Goal: Transaction & Acquisition: Download file/media

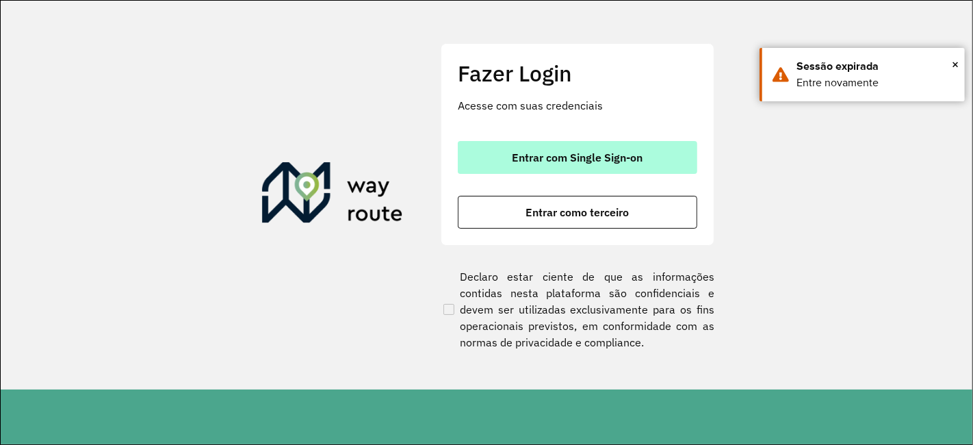
click at [609, 160] on span "Entrar com Single Sign-on" at bounding box center [578, 157] width 131 height 11
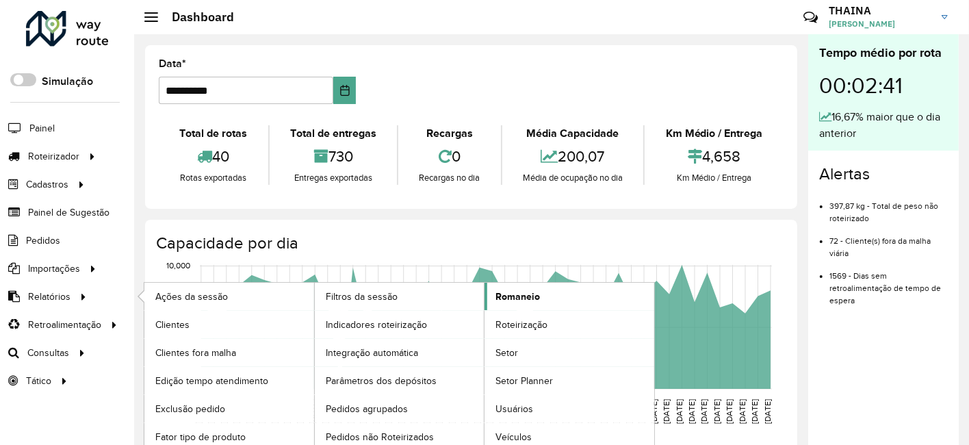
click at [517, 290] on span "Romaneio" at bounding box center [517, 296] width 44 height 14
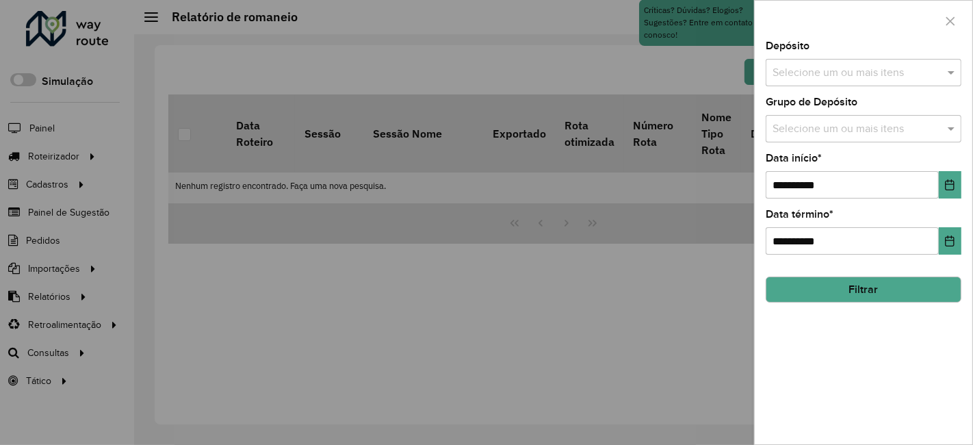
click at [796, 70] on input "text" at bounding box center [856, 73] width 175 height 16
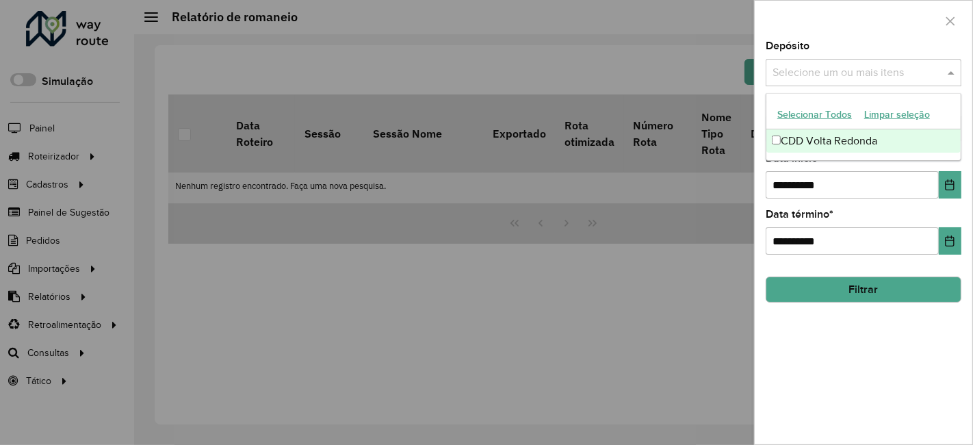
click at [797, 144] on div "CDD Volta Redonda" at bounding box center [864, 140] width 195 height 23
click at [814, 155] on ng-dropdown-panel "Selecionar Todos Limpar seleção CDD Volta Redonda" at bounding box center [864, 127] width 196 height 68
click at [829, 161] on div "**********" at bounding box center [864, 175] width 196 height 45
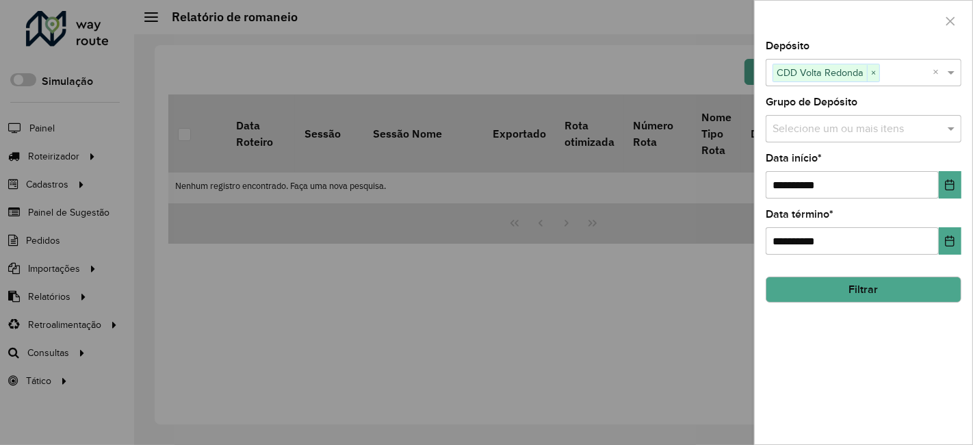
click at [823, 137] on div "Selecione um ou mais itens" at bounding box center [864, 128] width 196 height 27
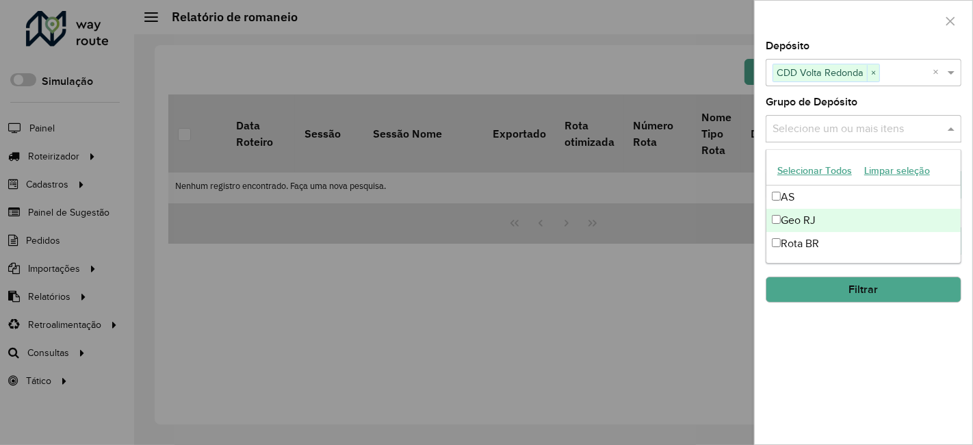
click at [799, 217] on div "Geo RJ" at bounding box center [864, 220] width 195 height 23
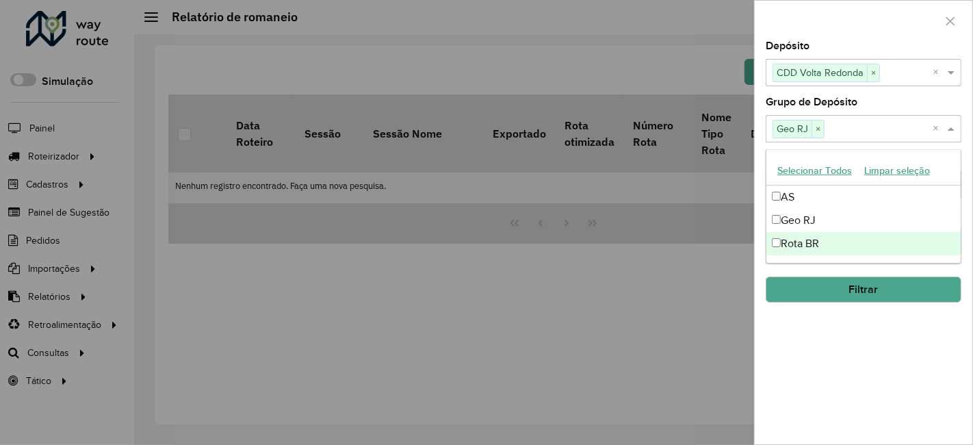
click at [836, 293] on button "Filtrar" at bounding box center [864, 289] width 196 height 26
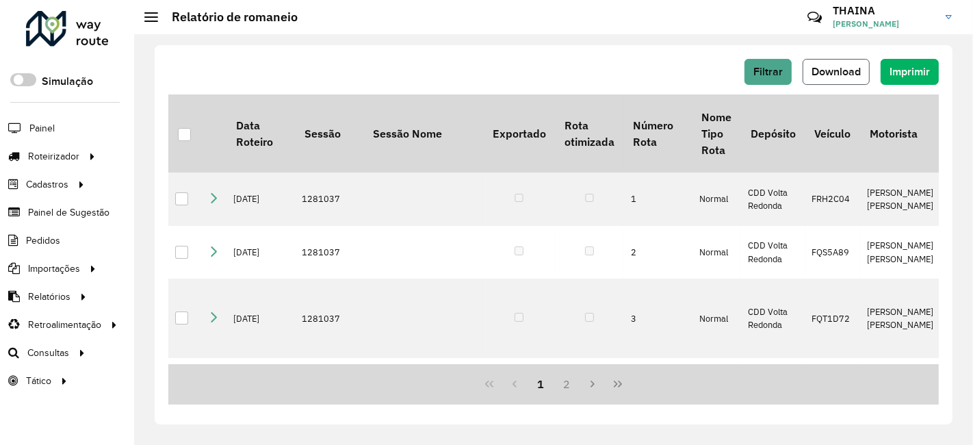
click at [833, 75] on span "Download" at bounding box center [836, 72] width 49 height 12
